Goal: Task Accomplishment & Management: Use online tool/utility

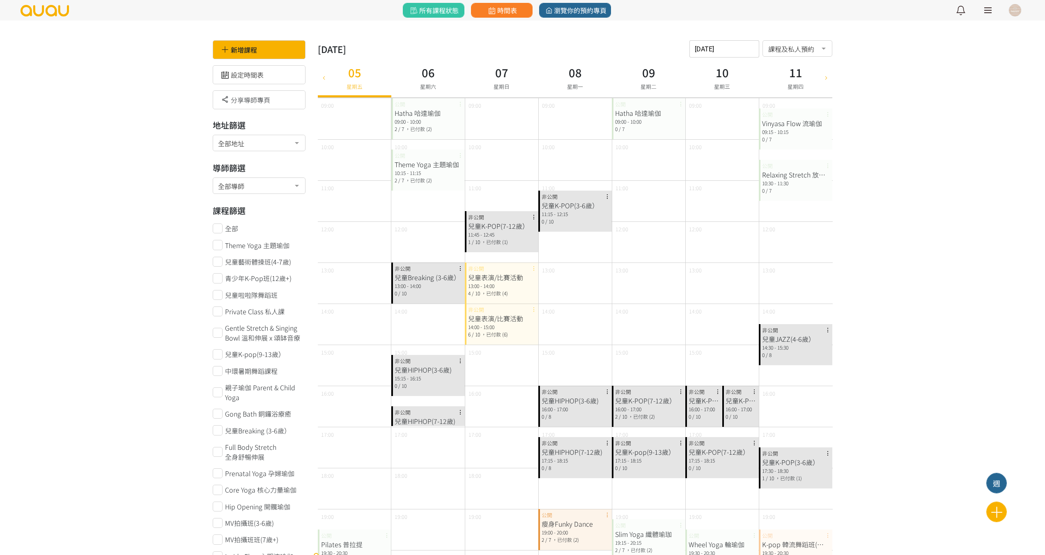
click at [987, 12] on link at bounding box center [987, 10] width 21 height 21
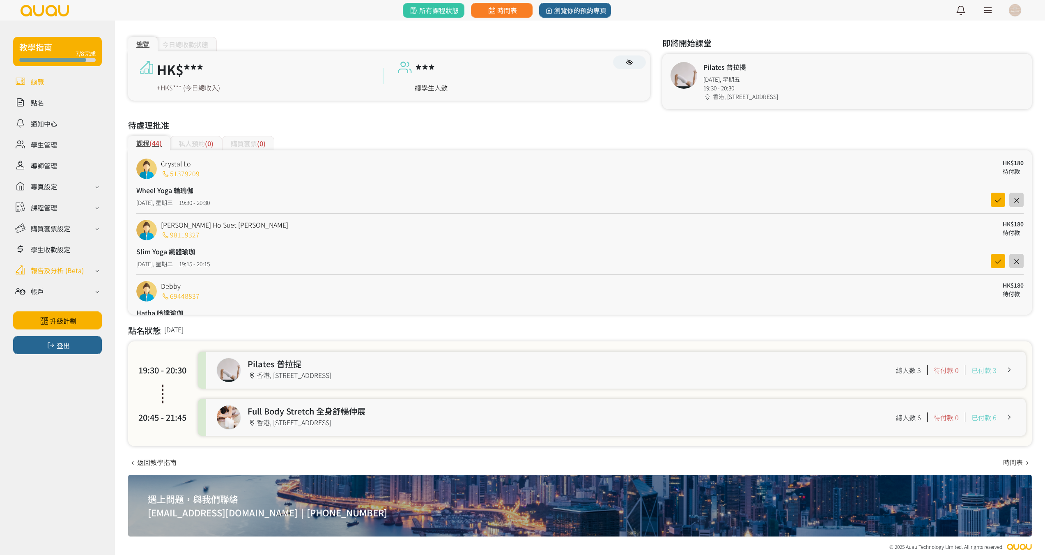
click at [64, 274] on div "報告及分析 (Beta)" at bounding box center [57, 270] width 53 height 10
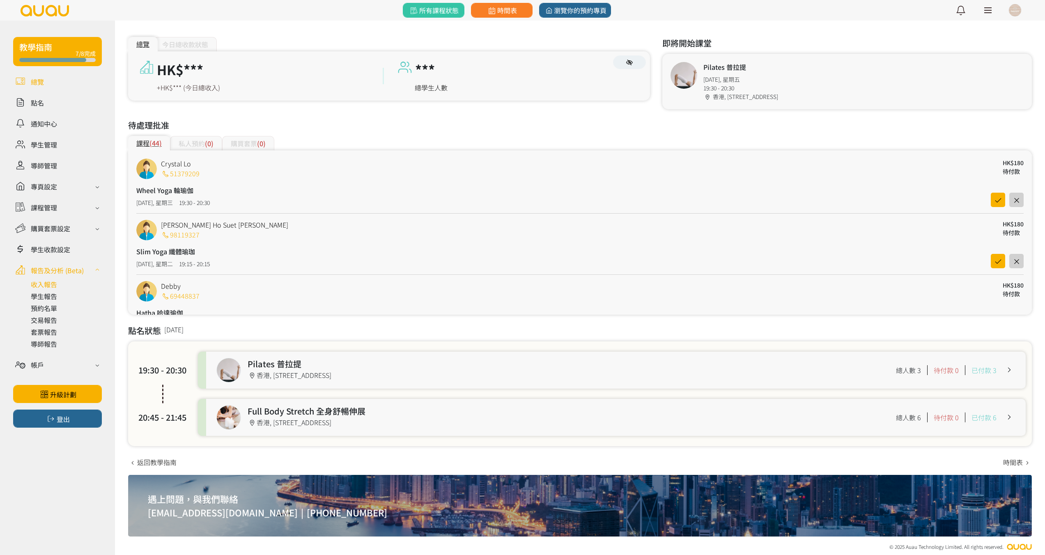
click at [56, 284] on link at bounding box center [66, 284] width 71 height 10
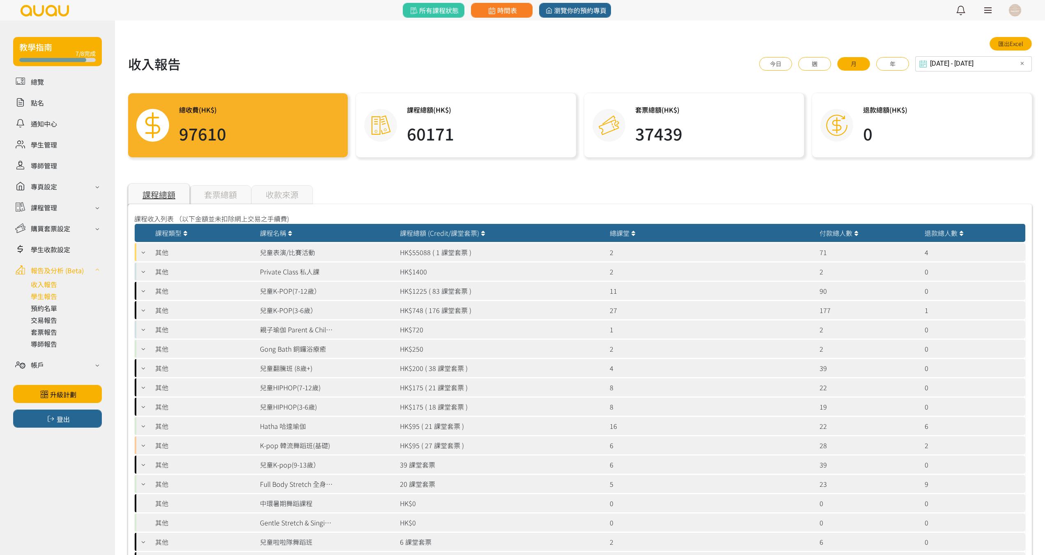
click at [43, 296] on link at bounding box center [66, 296] width 71 height 10
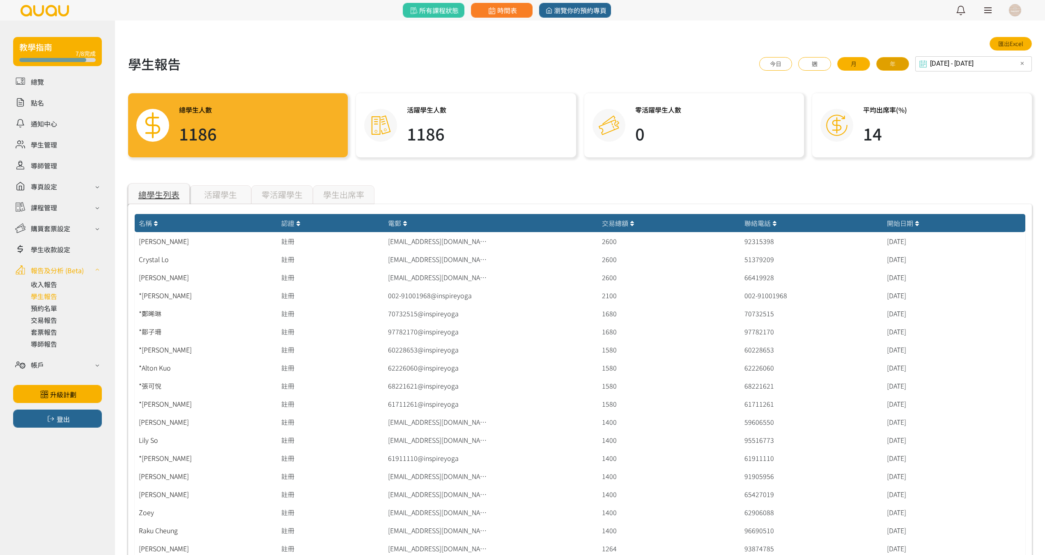
click at [909, 60] on button "年" at bounding box center [892, 64] width 33 height 14
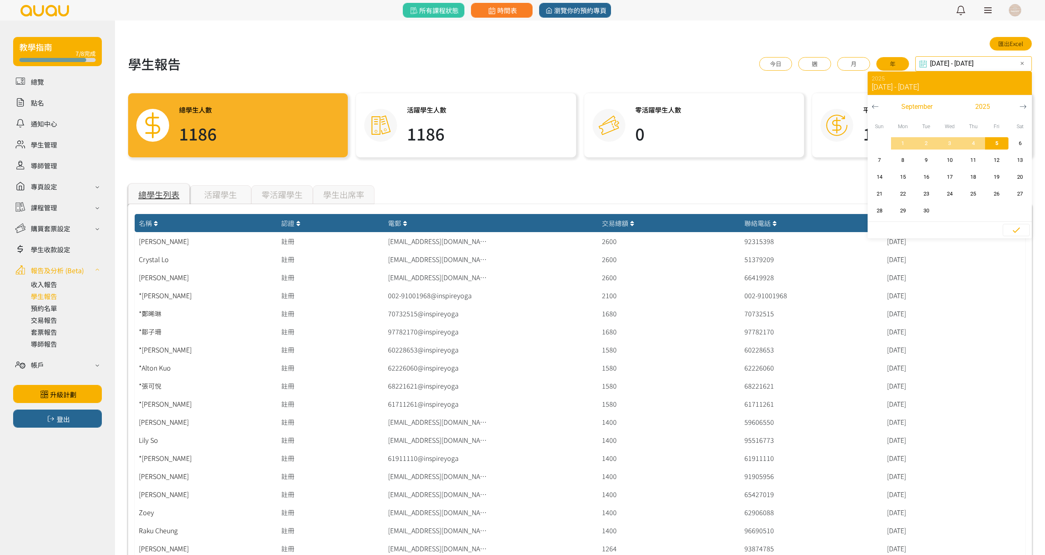
click at [990, 66] on div "2024-09-05 - 2025-09-05 Select date & time ✕ 2025 Sep 5, 2024 - Sep 5, 2025 Sep…" at bounding box center [973, 63] width 117 height 15
click at [1018, 232] on icon "button" at bounding box center [1016, 230] width 10 height 10
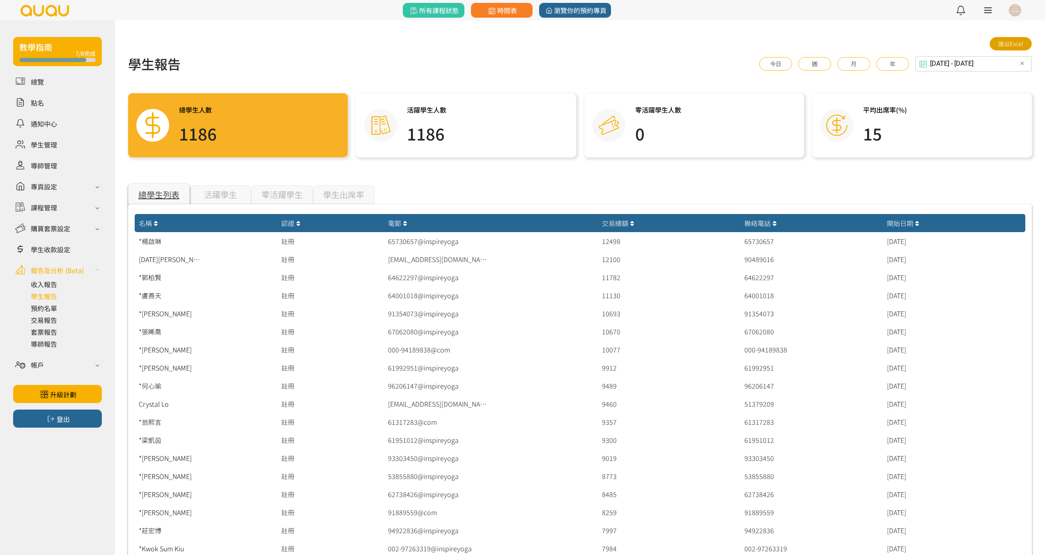
click at [1009, 45] on link "匯出Excel" at bounding box center [1010, 44] width 42 height 14
click at [970, 64] on div "2024-09-05 - 2025-09-05 Select date & time ✕ 2025 Sep 5, 2024 - Sep 5, 2025 Sep…" at bounding box center [973, 63] width 117 height 15
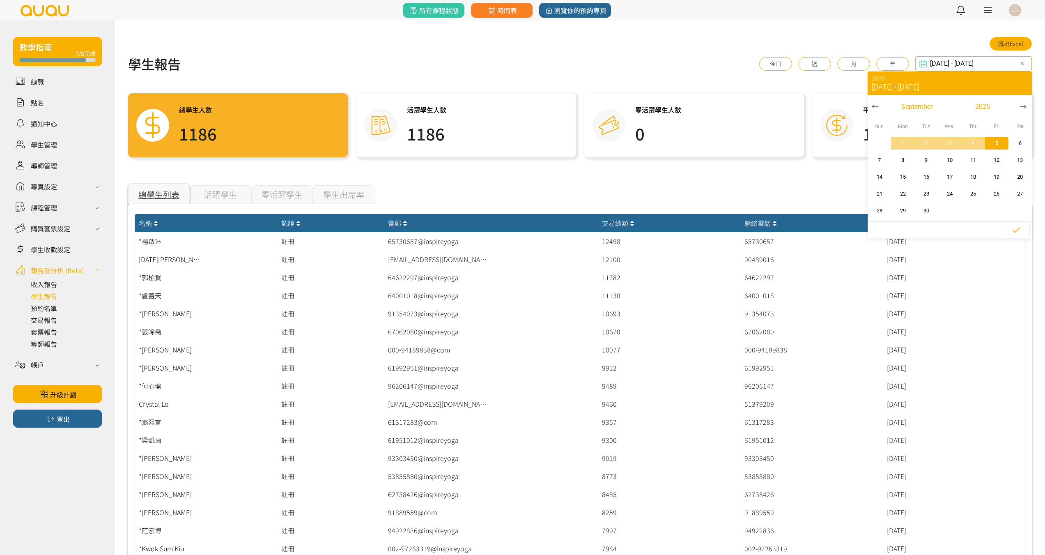
click at [876, 108] on icon "button" at bounding box center [874, 106] width 7 height 7
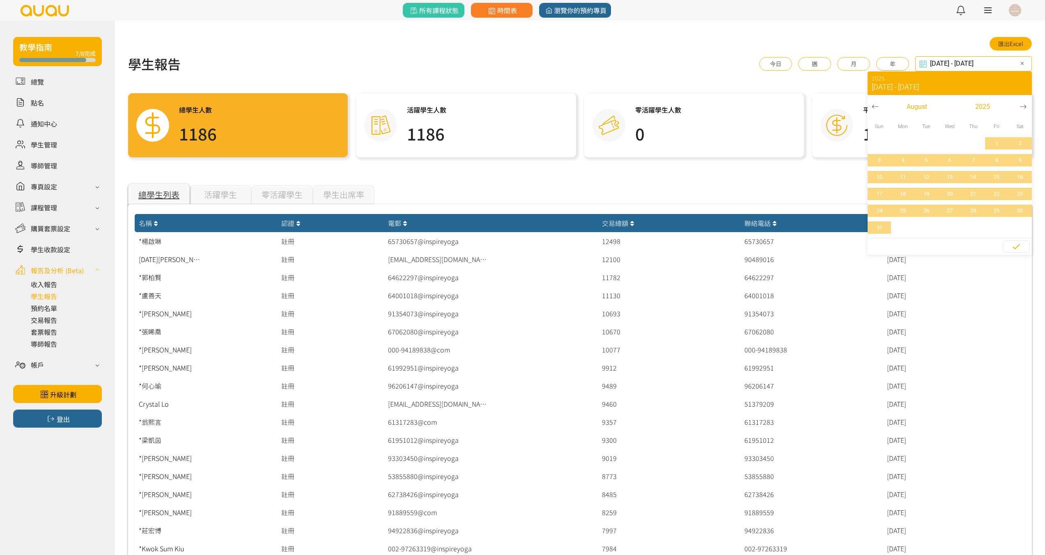
click at [876, 108] on icon "button" at bounding box center [874, 106] width 7 height 7
click at [927, 61] on icon at bounding box center [922, 64] width 11 height 8
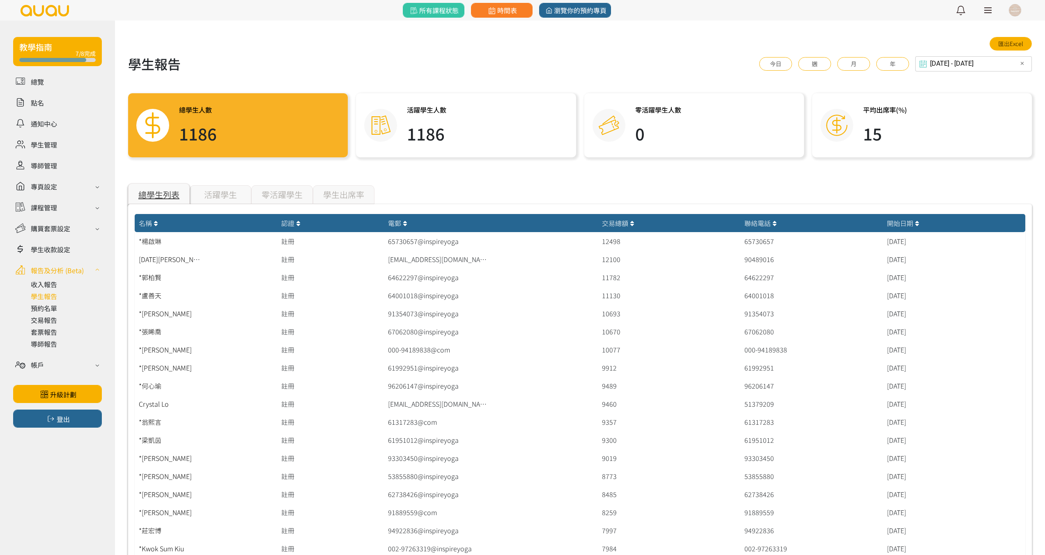
click at [928, 63] on icon at bounding box center [922, 64] width 11 height 8
click at [1001, 64] on div "2024-09-05 - 2025-09-05 Select date & time ✕ 2025 Sep 5, 2024 - Sep 5, 2025 Jul…" at bounding box center [973, 63] width 117 height 15
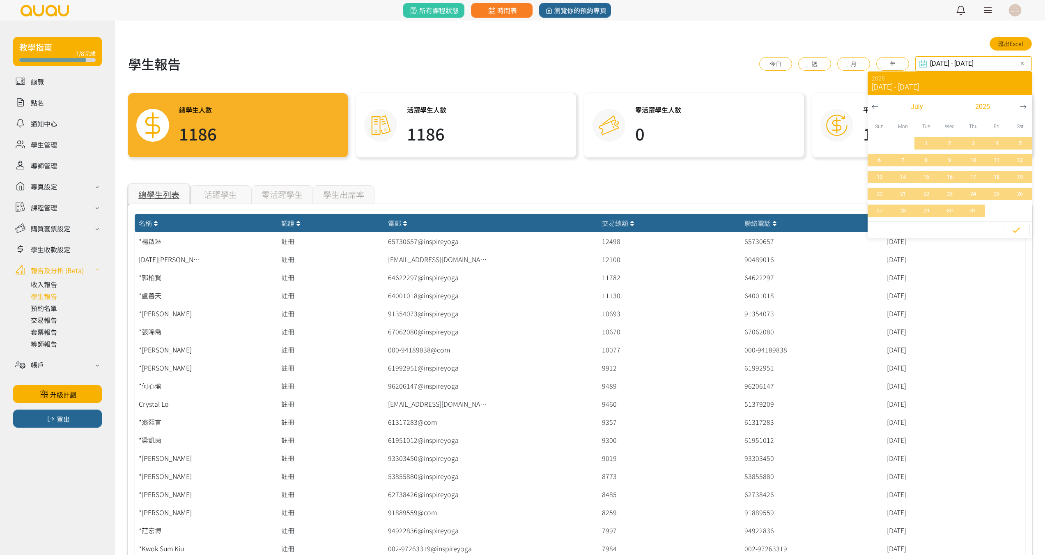
click at [1000, 65] on div "2024-09-05 - 2025-09-05 Select date & time ✕ 2025 Sep 5, 2024 - Sep 5, 2025 Jul…" at bounding box center [973, 63] width 117 height 15
click at [872, 103] on icon "button" at bounding box center [874, 106] width 7 height 7
click at [980, 102] on span "2025" at bounding box center [982, 107] width 15 height 10
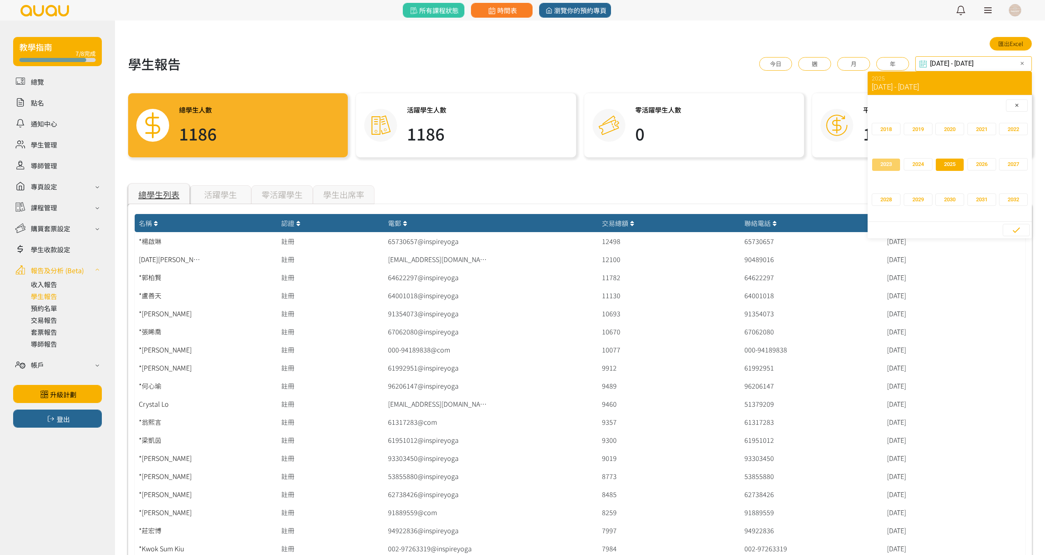
click at [894, 165] on span "button" at bounding box center [886, 164] width 28 height 12
click at [994, 142] on span "5" at bounding box center [996, 143] width 18 height 8
click at [1022, 105] on icon "button" at bounding box center [1022, 106] width 7 height 7
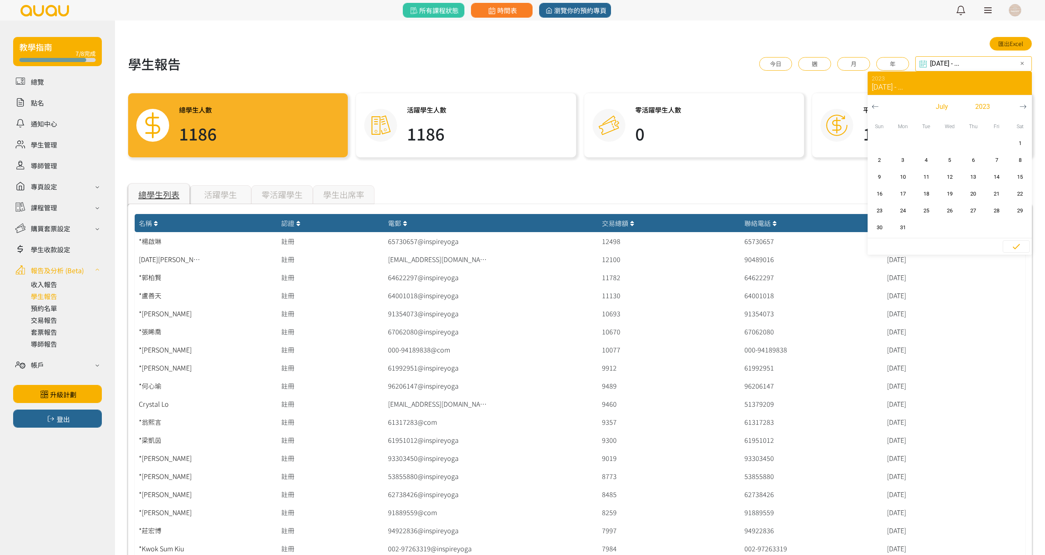
click at [1022, 105] on icon "button" at bounding box center [1022, 106] width 7 height 7
click at [928, 164] on span "5" at bounding box center [926, 160] width 18 height 8
click at [983, 104] on span "2023" at bounding box center [982, 107] width 15 height 10
click at [983, 165] on span "2024" at bounding box center [981, 164] width 11 height 8
click at [973, 147] on span "5" at bounding box center [973, 143] width 18 height 8
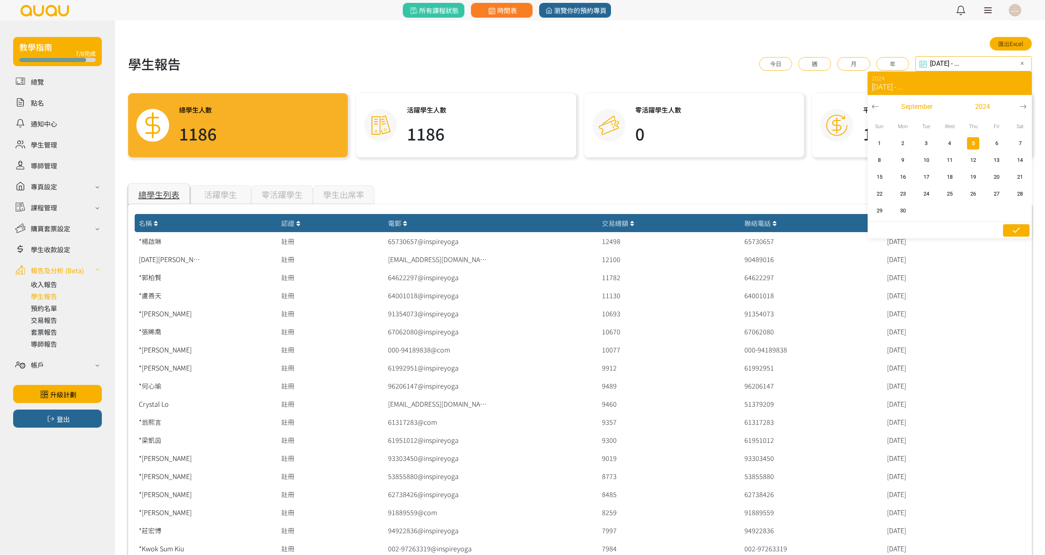
click at [1018, 231] on icon "button" at bounding box center [1016, 230] width 10 height 10
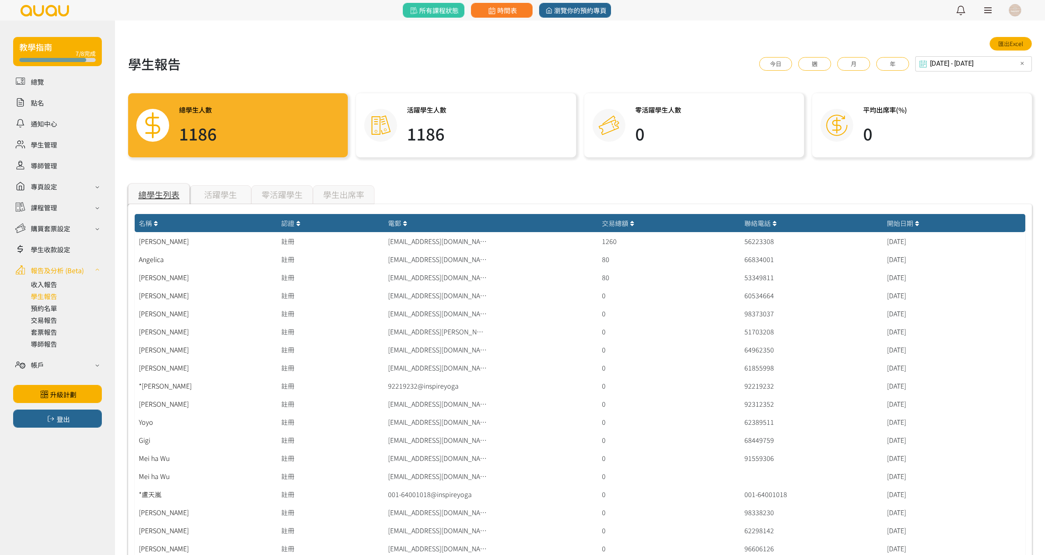
click at [955, 64] on div "2024-09-05 - 2024-09-05 Select date & time ✕ 2024 Sep 5, 2024 - Sep 5, 2024 Sep…" at bounding box center [973, 63] width 117 height 15
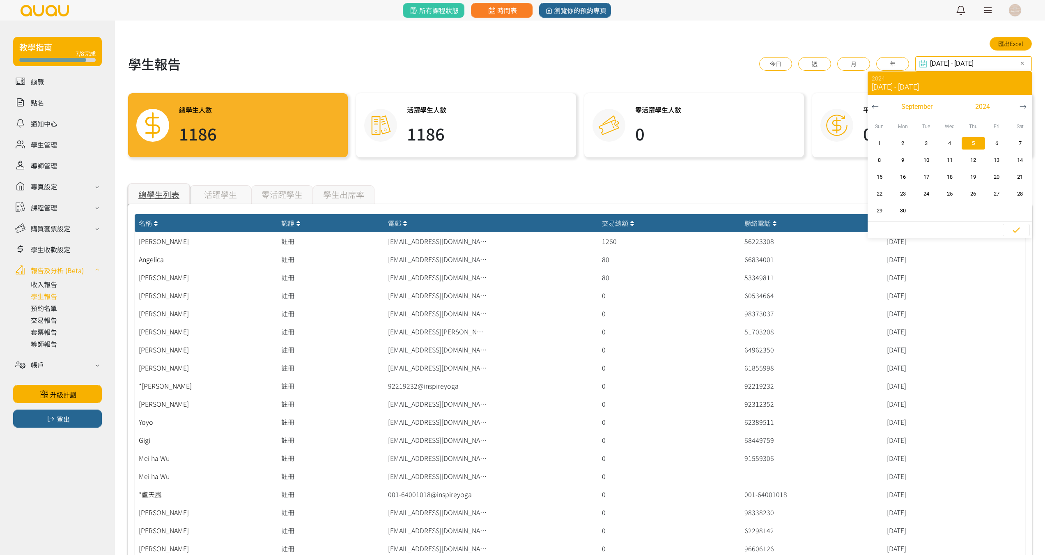
click at [874, 102] on button "button" at bounding box center [874, 106] width 15 height 23
click at [998, 104] on span "button" at bounding box center [982, 107] width 65 height 12
click at [1016, 106] on span "✕" at bounding box center [1016, 105] width 5 height 8
click at [945, 62] on input "2024-09-05 - 2024-09-05" at bounding box center [973, 63] width 117 height 15
click at [951, 62] on input "2024-09-05 - 2024-09-05" at bounding box center [973, 63] width 117 height 15
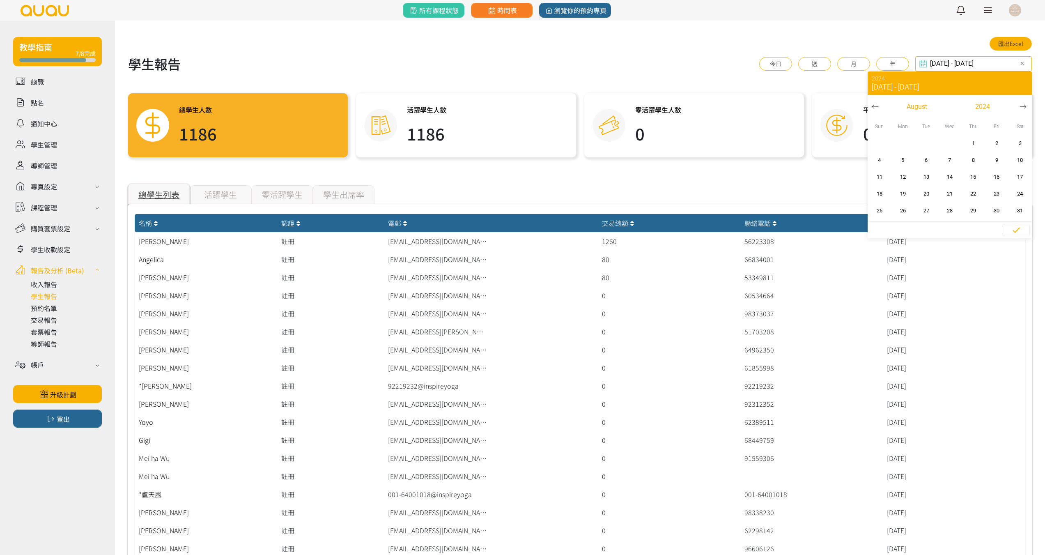
click at [996, 64] on input "2024-09-05 - 2024-09-05" at bounding box center [973, 63] width 117 height 15
click at [997, 108] on span "button" at bounding box center [982, 107] width 65 height 12
click at [923, 160] on span "2023" at bounding box center [917, 164] width 11 height 8
click at [1025, 105] on icon "button" at bounding box center [1022, 106] width 7 height 7
click at [933, 159] on span "5" at bounding box center [926, 160] width 18 height 8
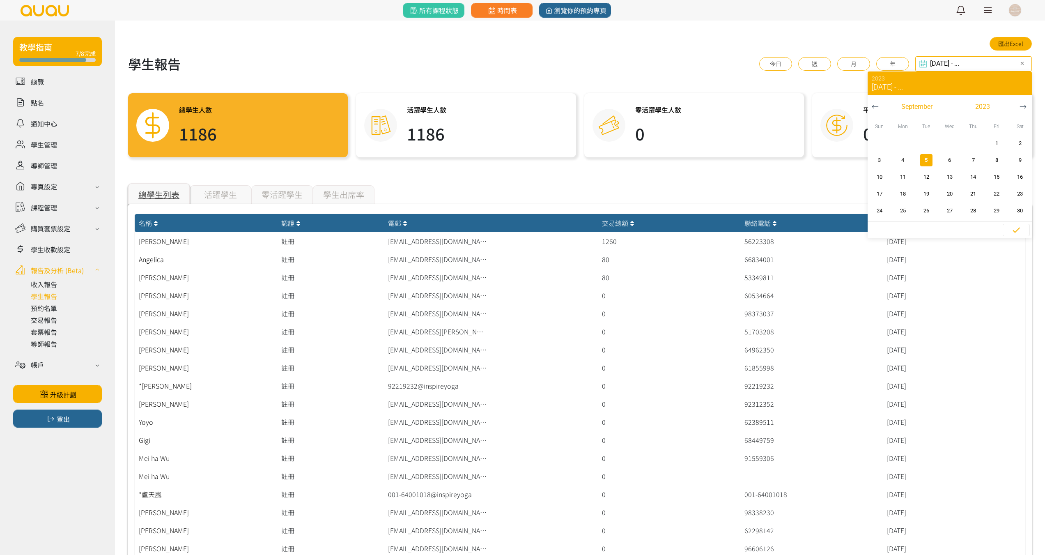
click at [1020, 108] on icon "button" at bounding box center [1022, 106] width 7 height 7
click at [969, 108] on span "button" at bounding box center [982, 107] width 65 height 12
click at [976, 164] on span "2024" at bounding box center [981, 164] width 11 height 8
click at [880, 103] on button "button" at bounding box center [874, 106] width 15 height 23
click at [946, 146] on span "4" at bounding box center [949, 143] width 18 height 8
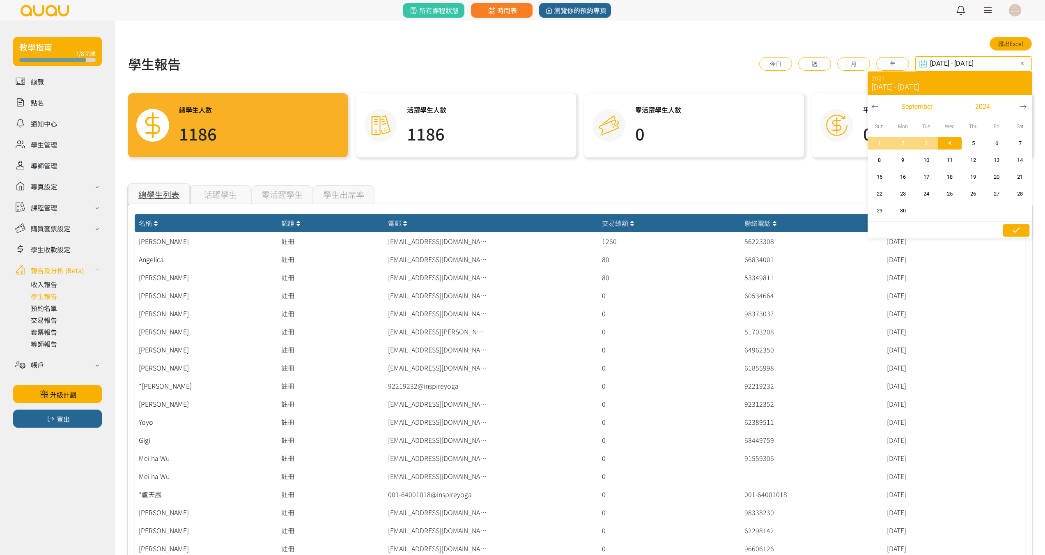
click at [1017, 232] on icon "button" at bounding box center [1016, 230] width 10 height 10
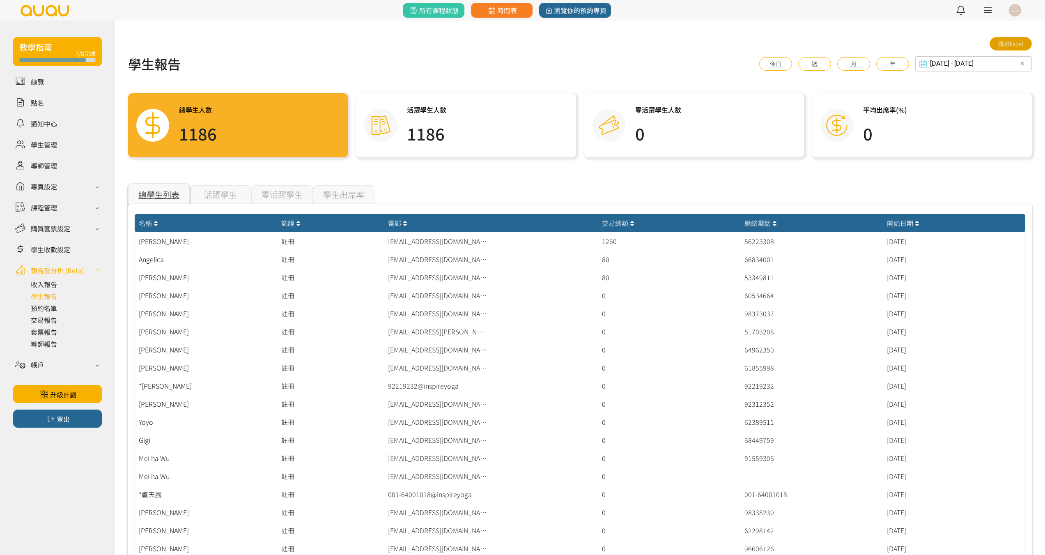
click at [1017, 41] on link "匯出Excel" at bounding box center [1010, 44] width 42 height 14
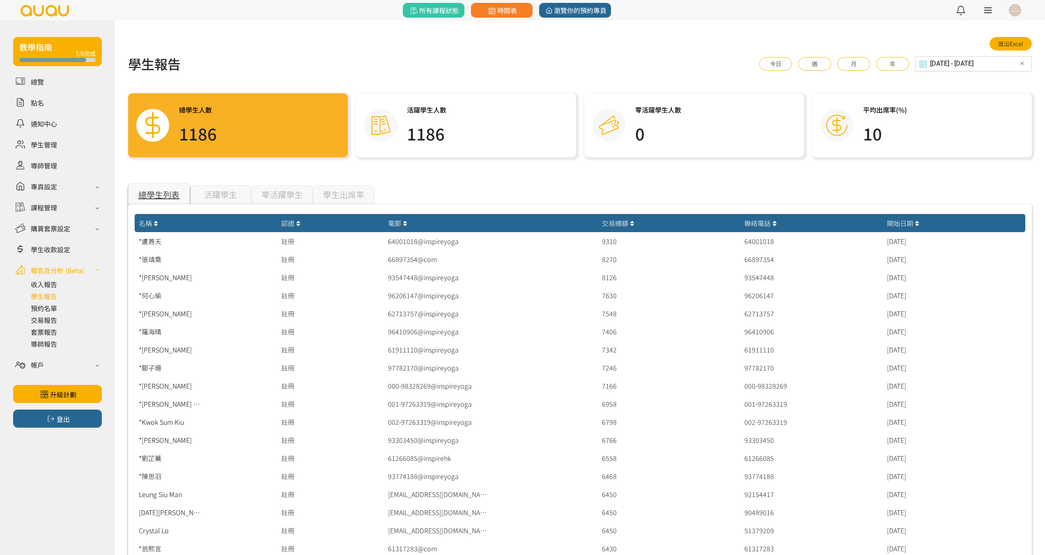
click at [969, 66] on div "2023-09-05 - 2024-09-04 Select date & time ✕ 2024 Sep 5, 2023 - Sep 4, 2024 Sep…" at bounding box center [973, 63] width 117 height 15
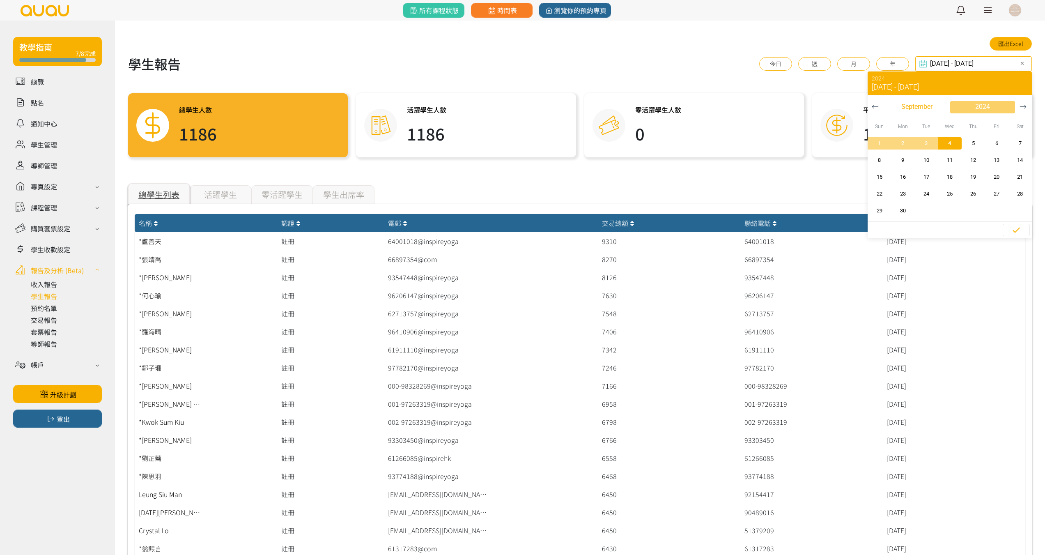
click at [987, 104] on span "2024" at bounding box center [982, 107] width 15 height 10
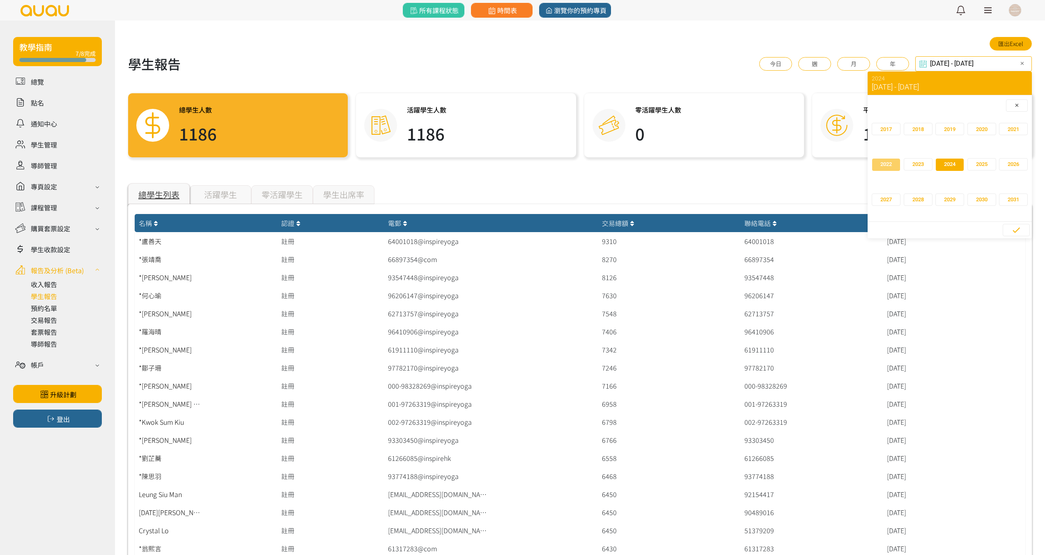
click at [893, 167] on span "button" at bounding box center [886, 164] width 28 height 12
click at [961, 152] on button "5" at bounding box center [972, 143] width 23 height 17
click at [905, 162] on span "5" at bounding box center [902, 160] width 18 height 8
click at [993, 108] on span "button" at bounding box center [982, 107] width 65 height 12
click at [986, 164] on span "2023" at bounding box center [981, 164] width 11 height 8
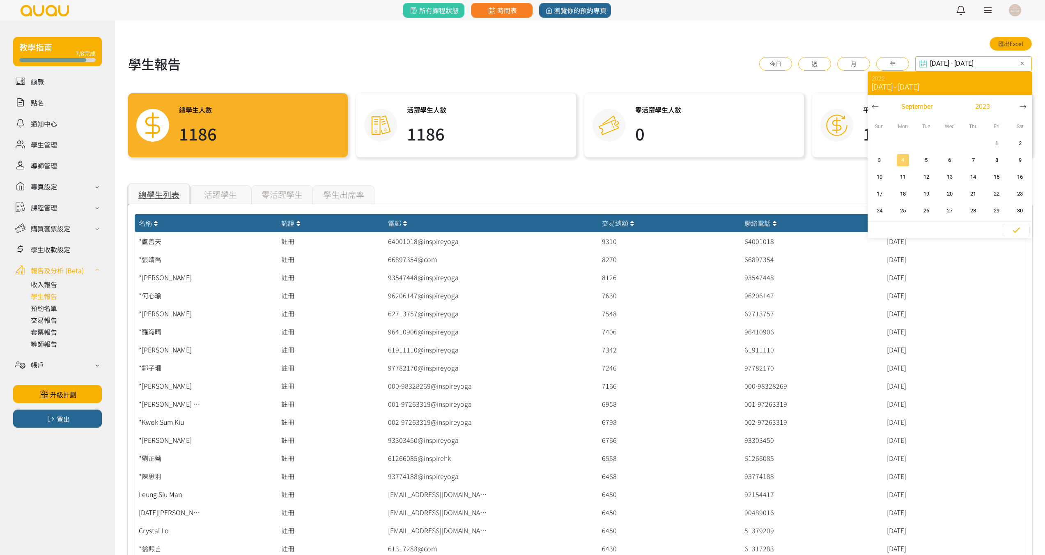
click at [901, 160] on span "4" at bounding box center [902, 160] width 18 height 8
click at [1018, 231] on icon "button" at bounding box center [1016, 230] width 10 height 10
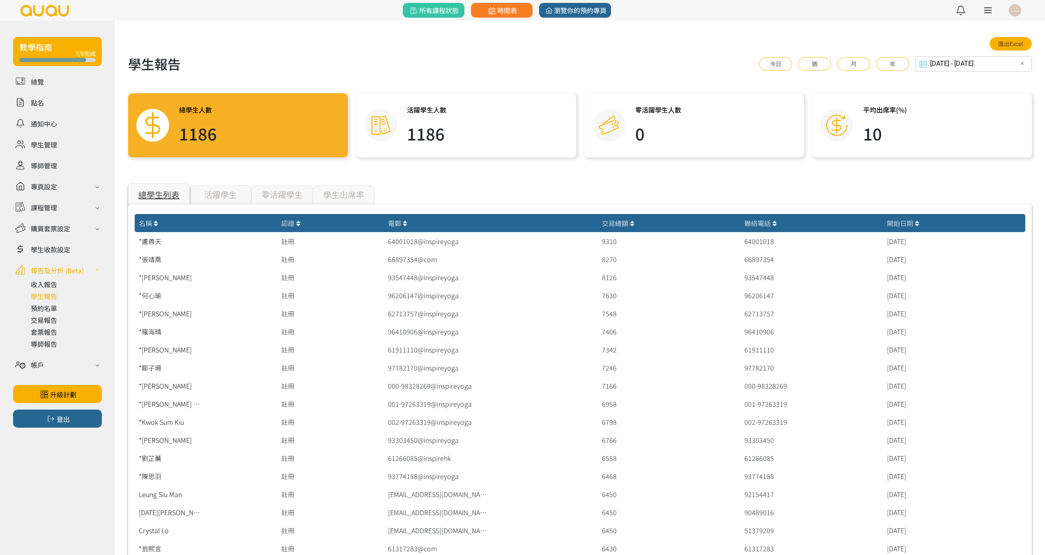
click at [956, 65] on div "2023-09-04 - 2023-09-04 Select date & time ✕ 2023 Sep 4, 2023 - Sep 4, 2023 Sep…" at bounding box center [973, 63] width 117 height 15
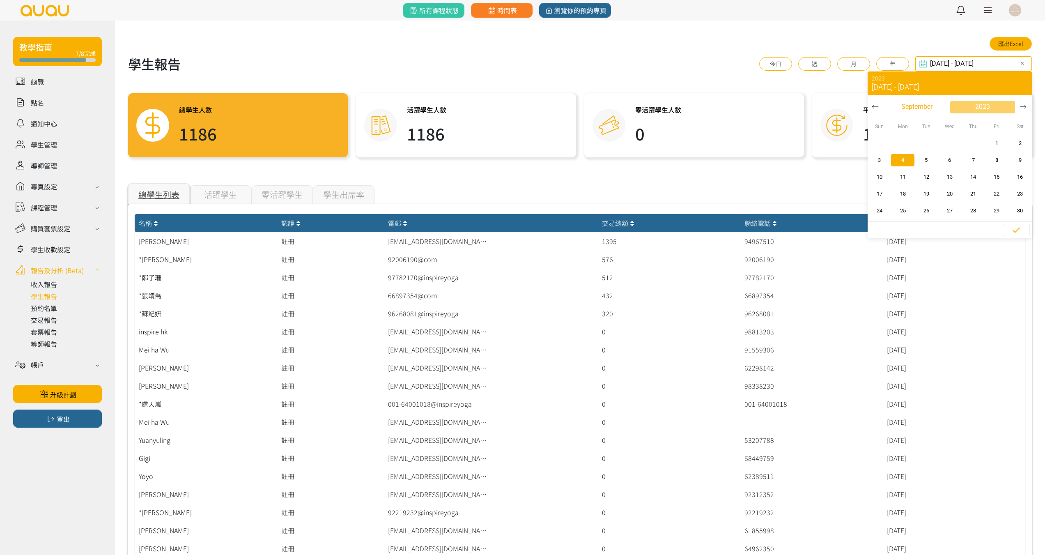
click at [980, 103] on span "2023" at bounding box center [982, 107] width 15 height 10
click at [922, 164] on span "2022" at bounding box center [917, 164] width 11 height 8
click at [883, 164] on span "4" at bounding box center [879, 160] width 18 height 8
click at [989, 59] on input "2022-09-04 - ..." at bounding box center [973, 63] width 117 height 15
click at [987, 108] on span "2022" at bounding box center [982, 107] width 15 height 10
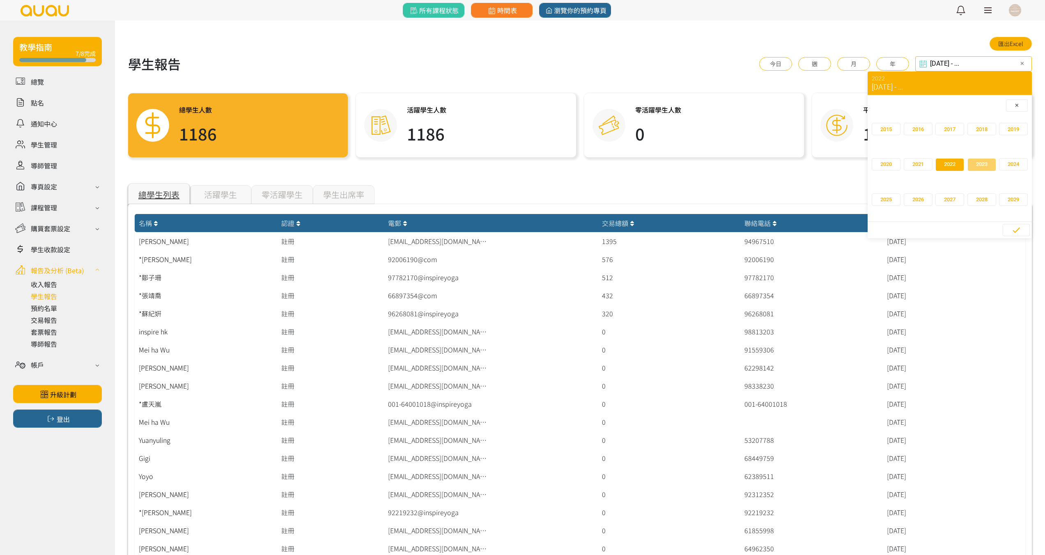
click at [983, 165] on span "2023" at bounding box center [981, 164] width 11 height 8
click at [904, 162] on span "4" at bounding box center [902, 160] width 18 height 8
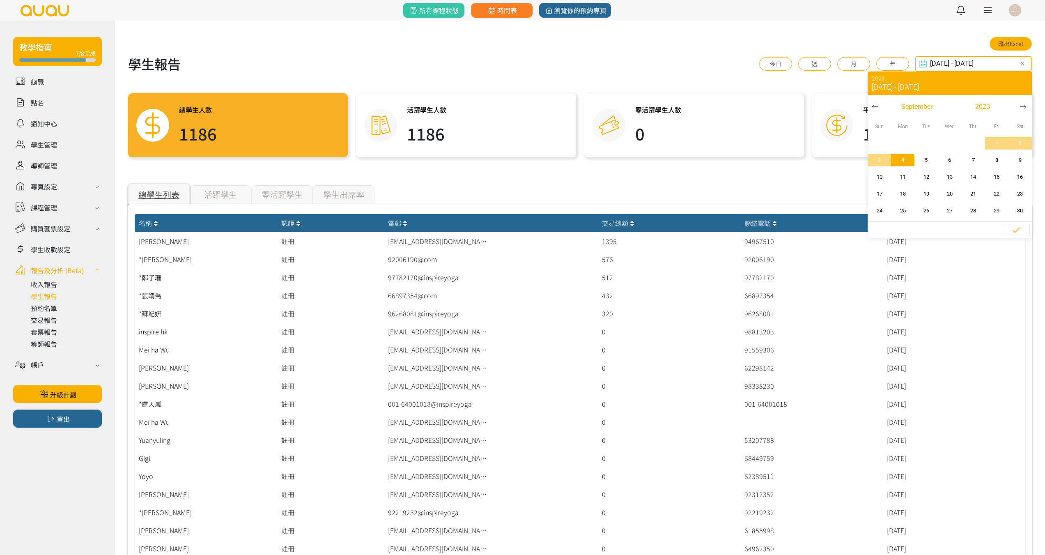
click at [956, 64] on input "2022-09-04 - 2023-09-04" at bounding box center [973, 63] width 117 height 15
click at [981, 108] on span "2023" at bounding box center [982, 107] width 15 height 10
click at [926, 167] on span "button" at bounding box center [918, 164] width 28 height 12
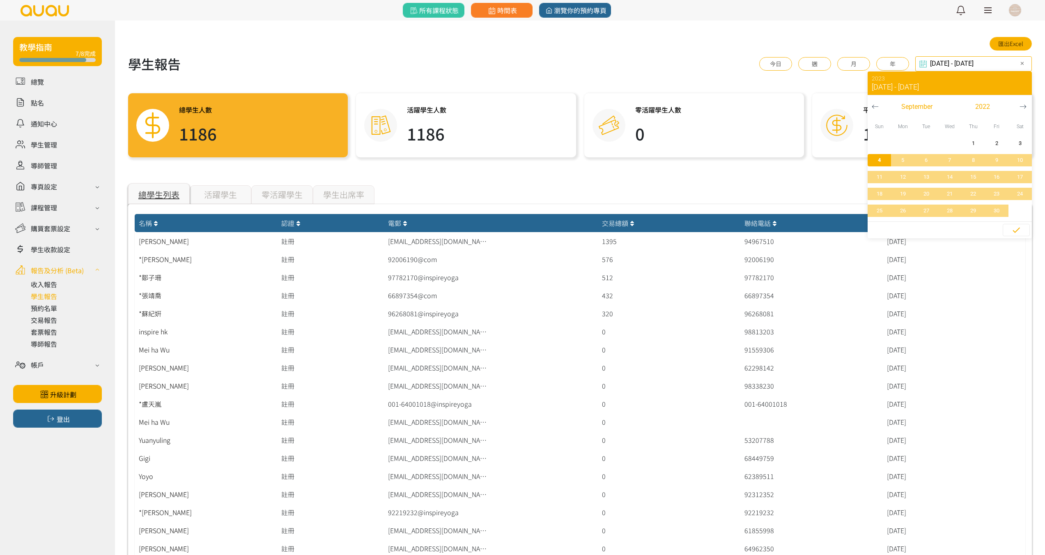
click at [904, 160] on span "5" at bounding box center [902, 160] width 18 height 8
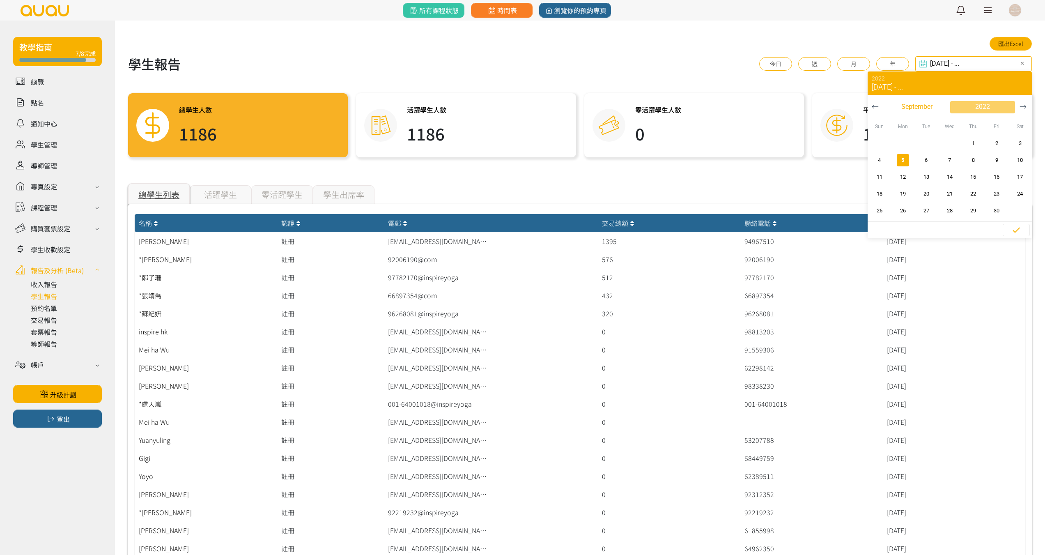
click at [990, 106] on span "button" at bounding box center [982, 107] width 65 height 12
click at [984, 163] on span "2023" at bounding box center [981, 164] width 11 height 8
click at [906, 163] on span "4" at bounding box center [902, 160] width 18 height 8
type input "2022-09-05 - 2023-09-04"
click at [1013, 229] on icon "button" at bounding box center [1016, 230] width 10 height 10
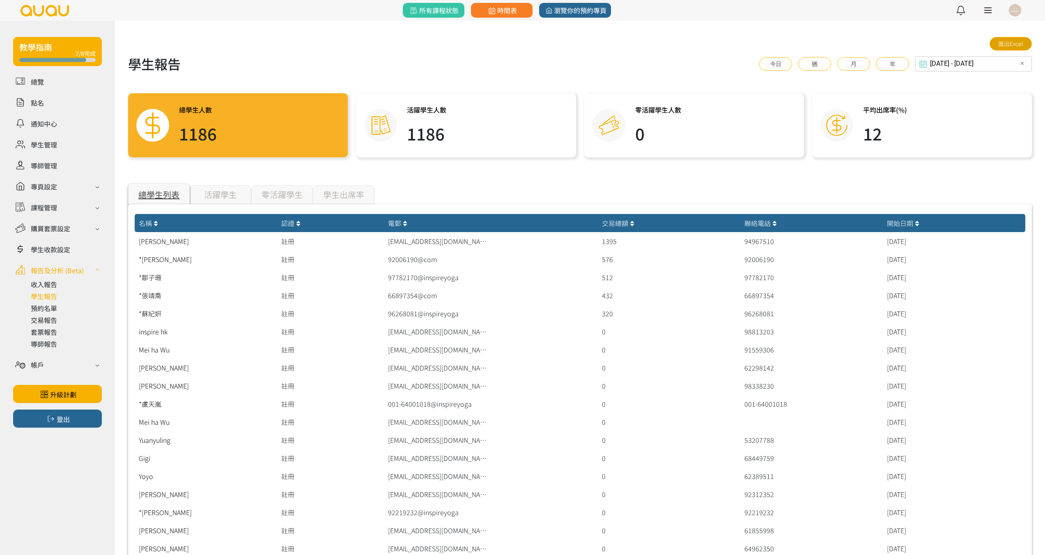
click at [1007, 43] on link "匯出Excel" at bounding box center [1010, 44] width 42 height 14
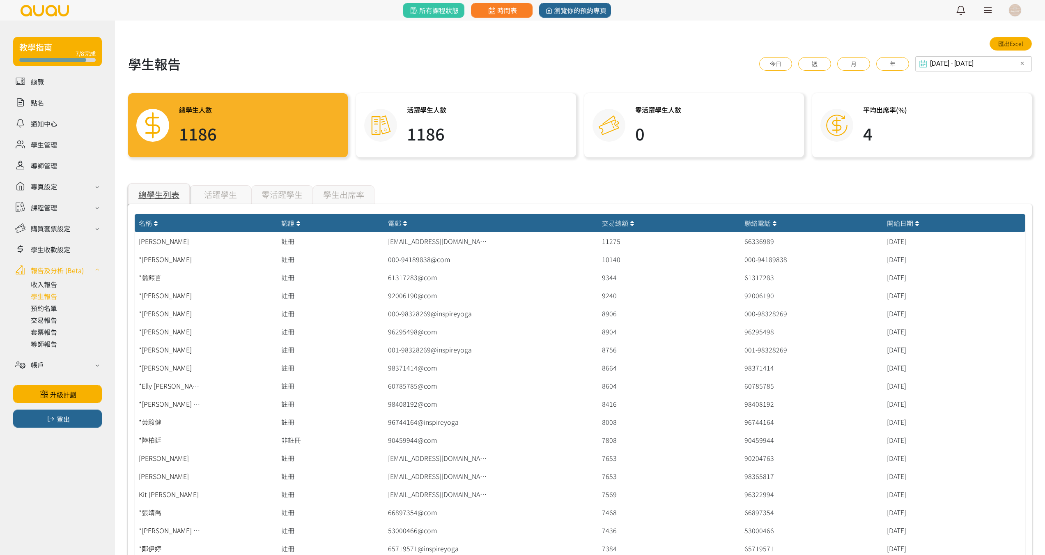
click at [286, 189] on div "零活躍學生" at bounding box center [282, 194] width 62 height 19
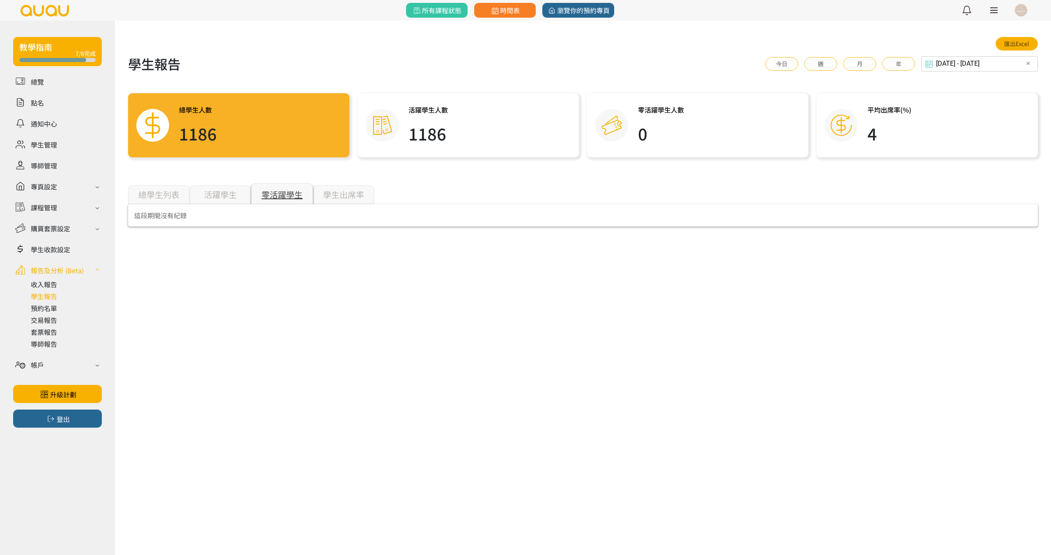
click at [286, 198] on div "零活躍學生" at bounding box center [282, 193] width 62 height 21
click at [223, 195] on div "活躍學生" at bounding box center [221, 194] width 62 height 19
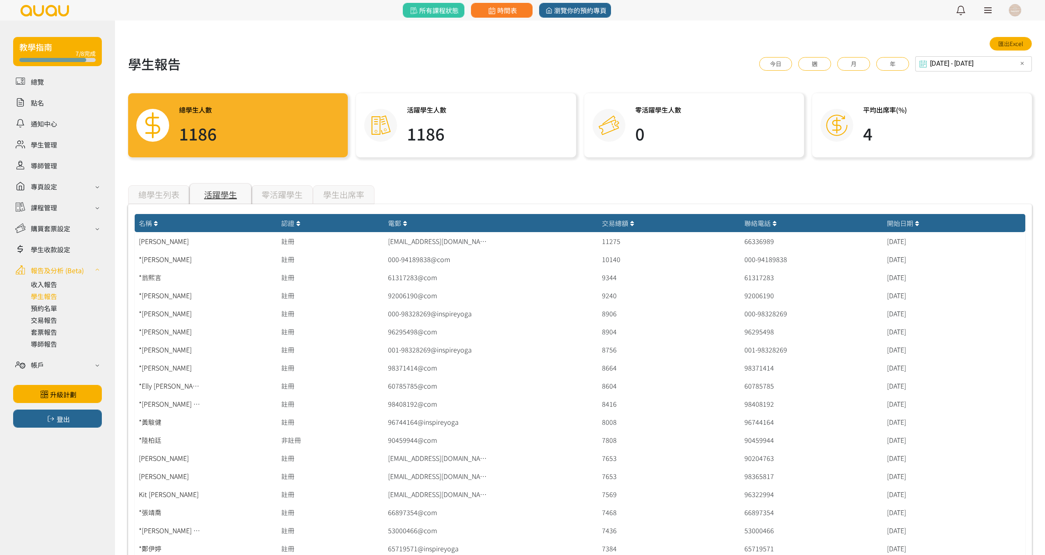
click at [636, 227] on div "交易總額" at bounding box center [669, 223] width 134 height 10
click at [623, 220] on div "交易總額" at bounding box center [669, 223] width 134 height 10
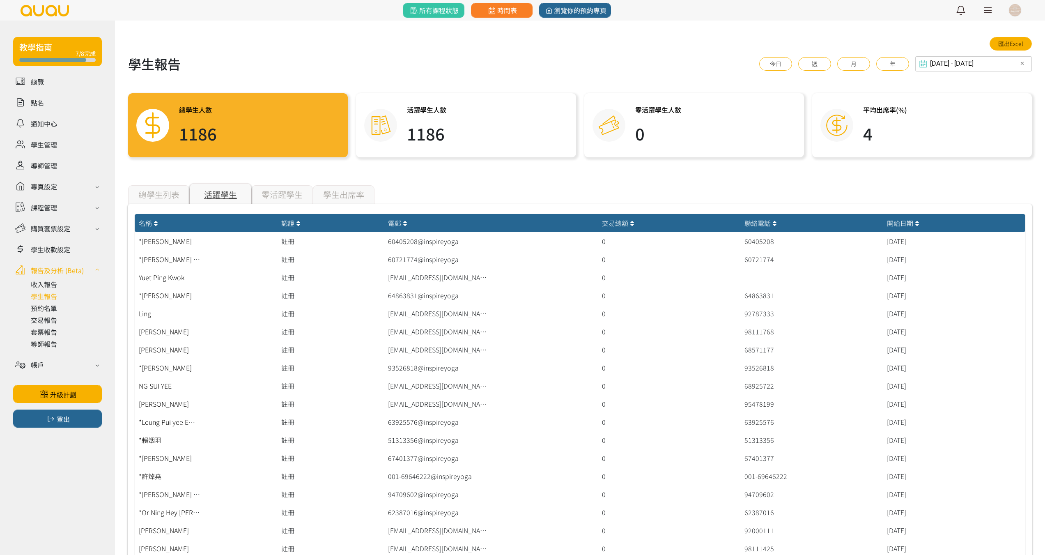
click at [609, 221] on div "交易總額" at bounding box center [669, 223] width 134 height 10
